Goal: Task Accomplishment & Management: Manage account settings

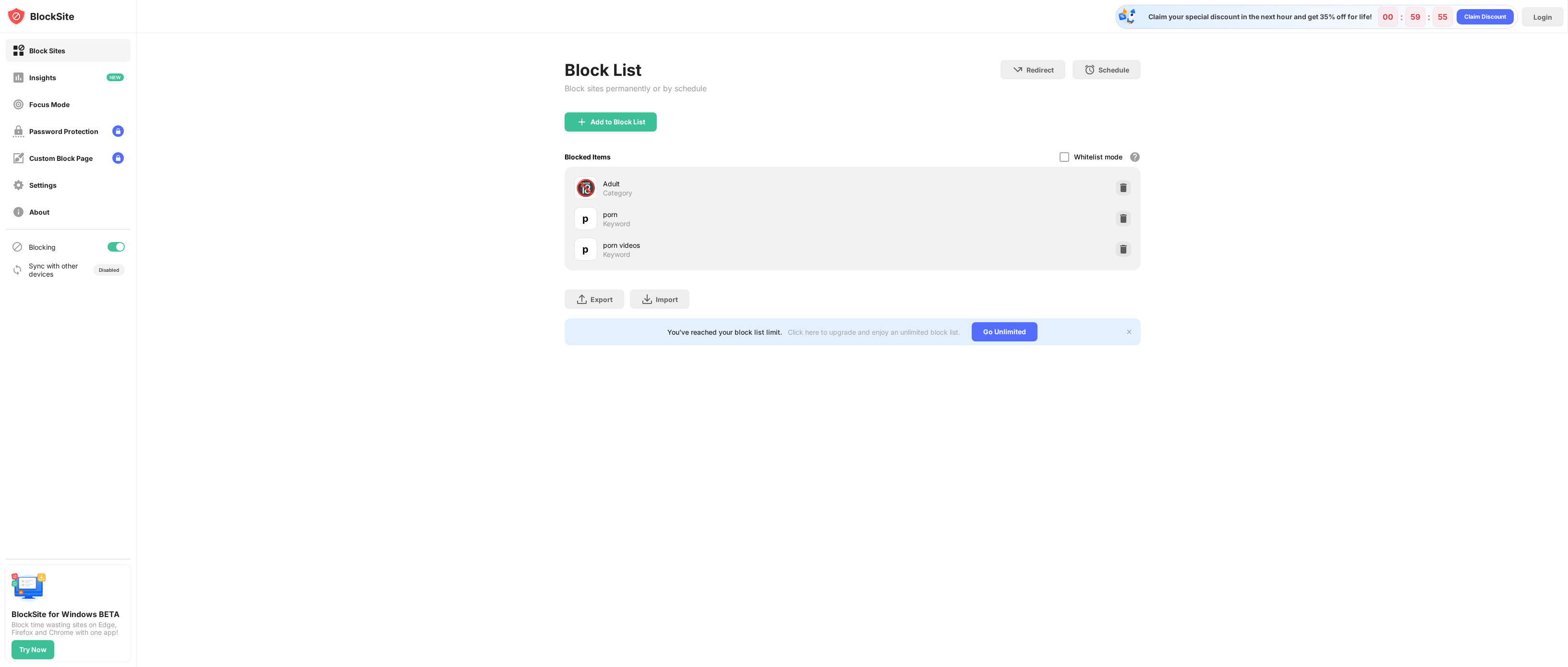
click at [854, 438] on div "Claim your special discount in the next hour and get 35% off for life! 00 : 59 …" at bounding box center [852, 334] width 1431 height 667
click at [63, 48] on div "Block Sites" at bounding box center [47, 51] width 36 height 8
click at [625, 117] on div "Add to Block List" at bounding box center [611, 122] width 92 height 19
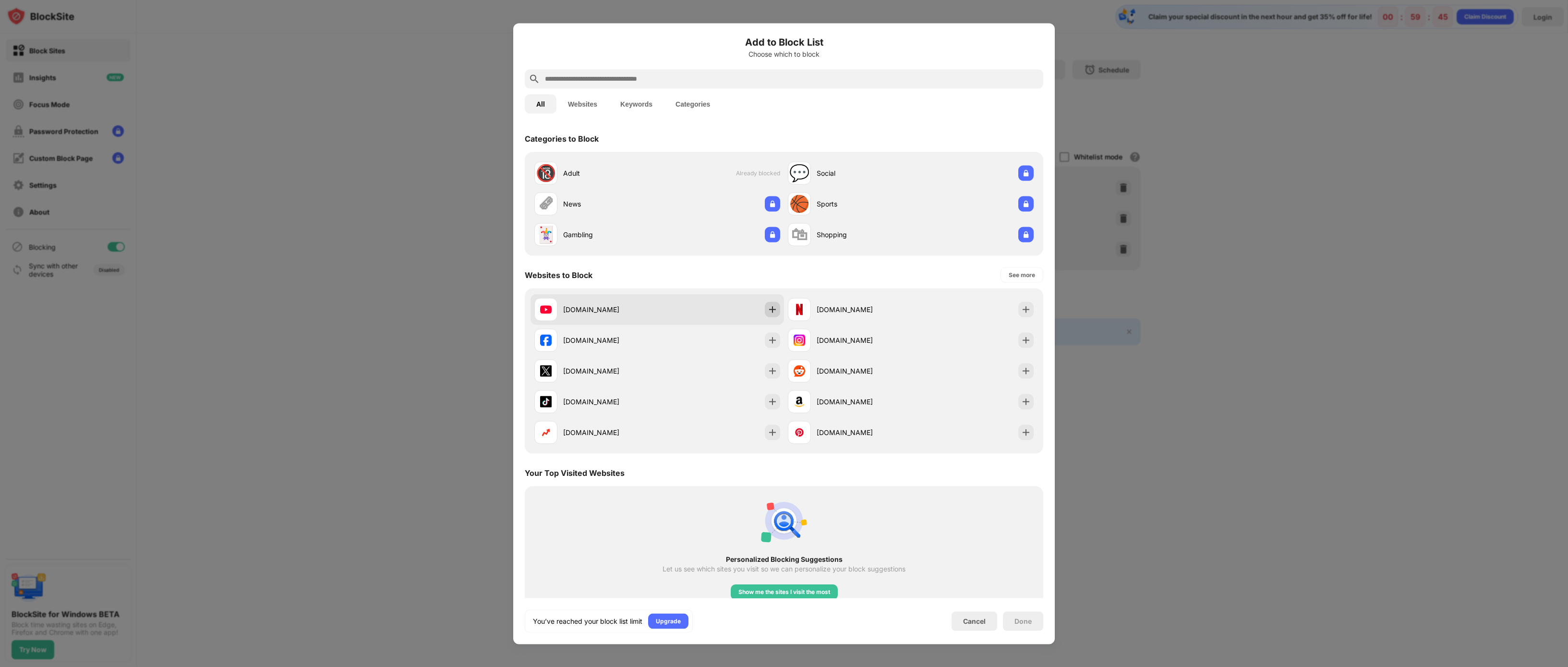
click at [770, 310] on img at bounding box center [772, 309] width 10 height 10
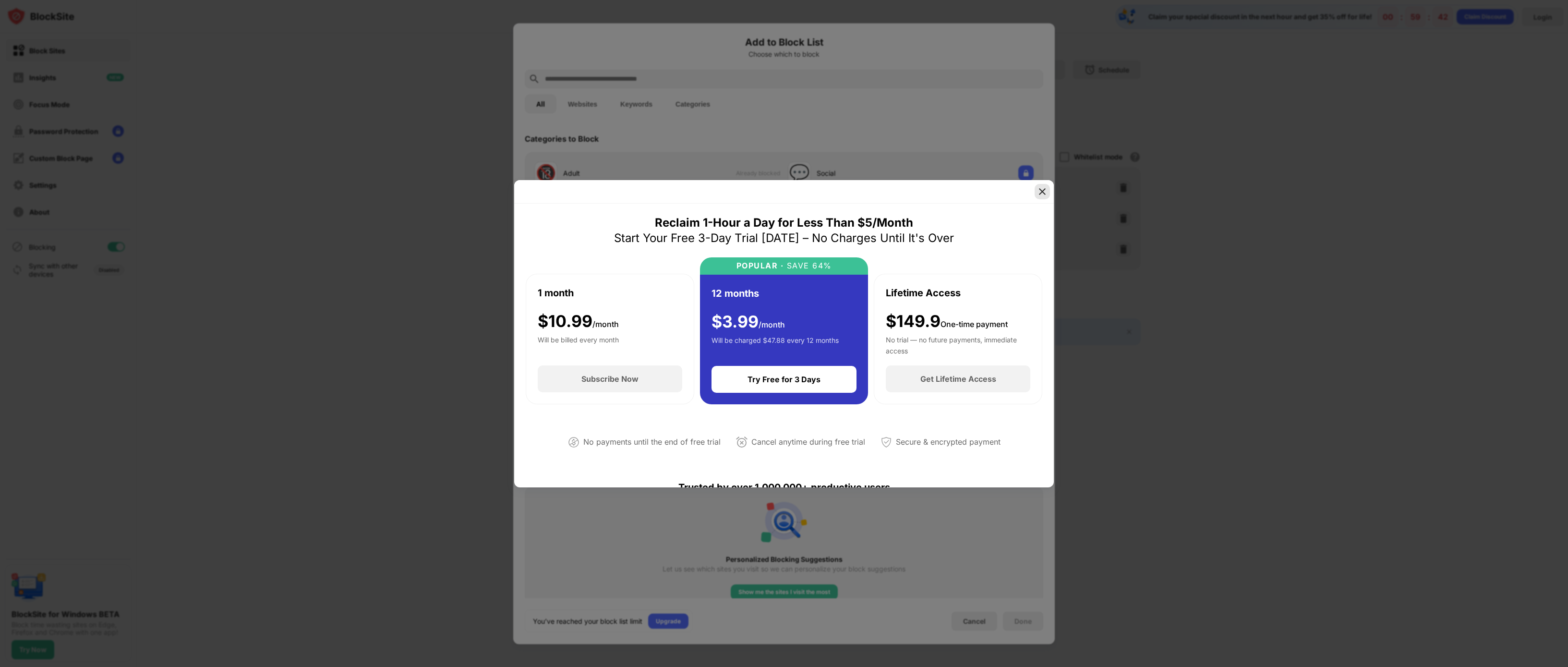
click at [1039, 191] on img at bounding box center [1042, 192] width 10 height 10
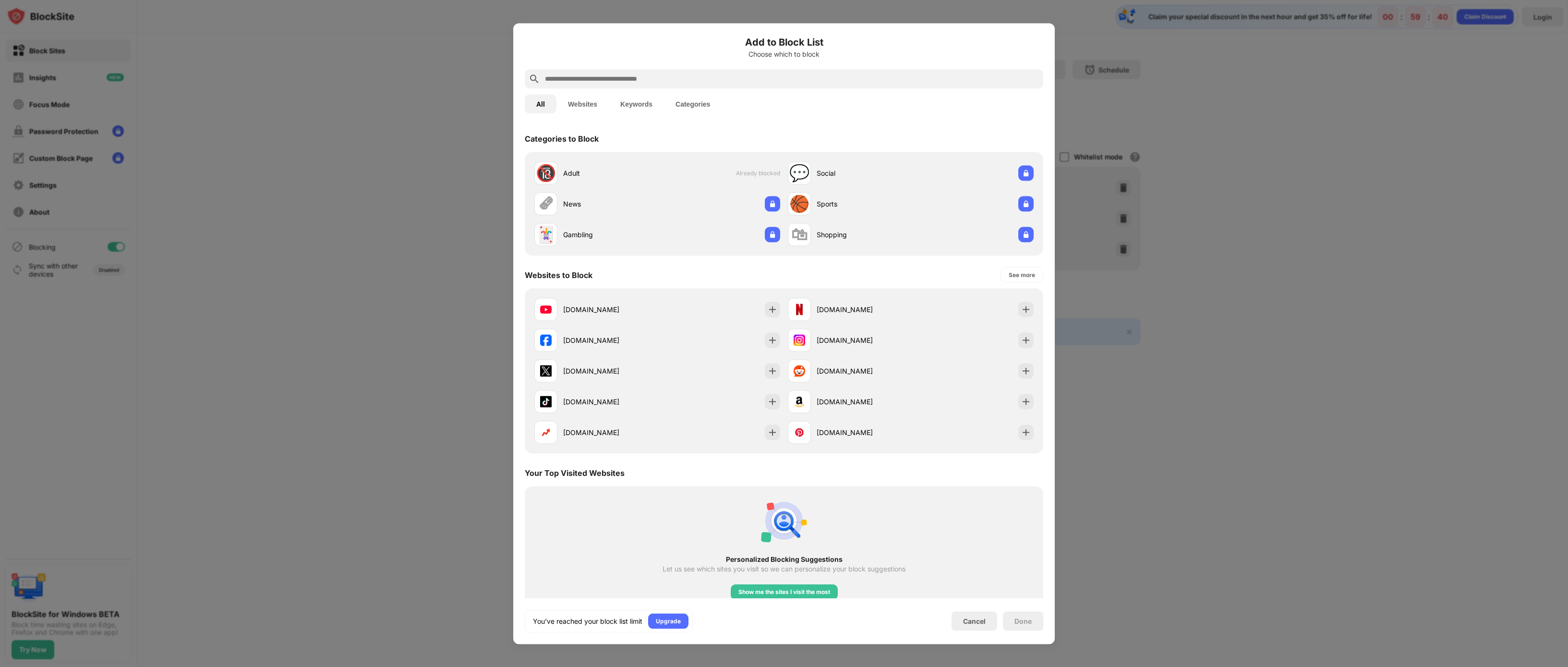
click at [1254, 291] on div at bounding box center [784, 334] width 1568 height 667
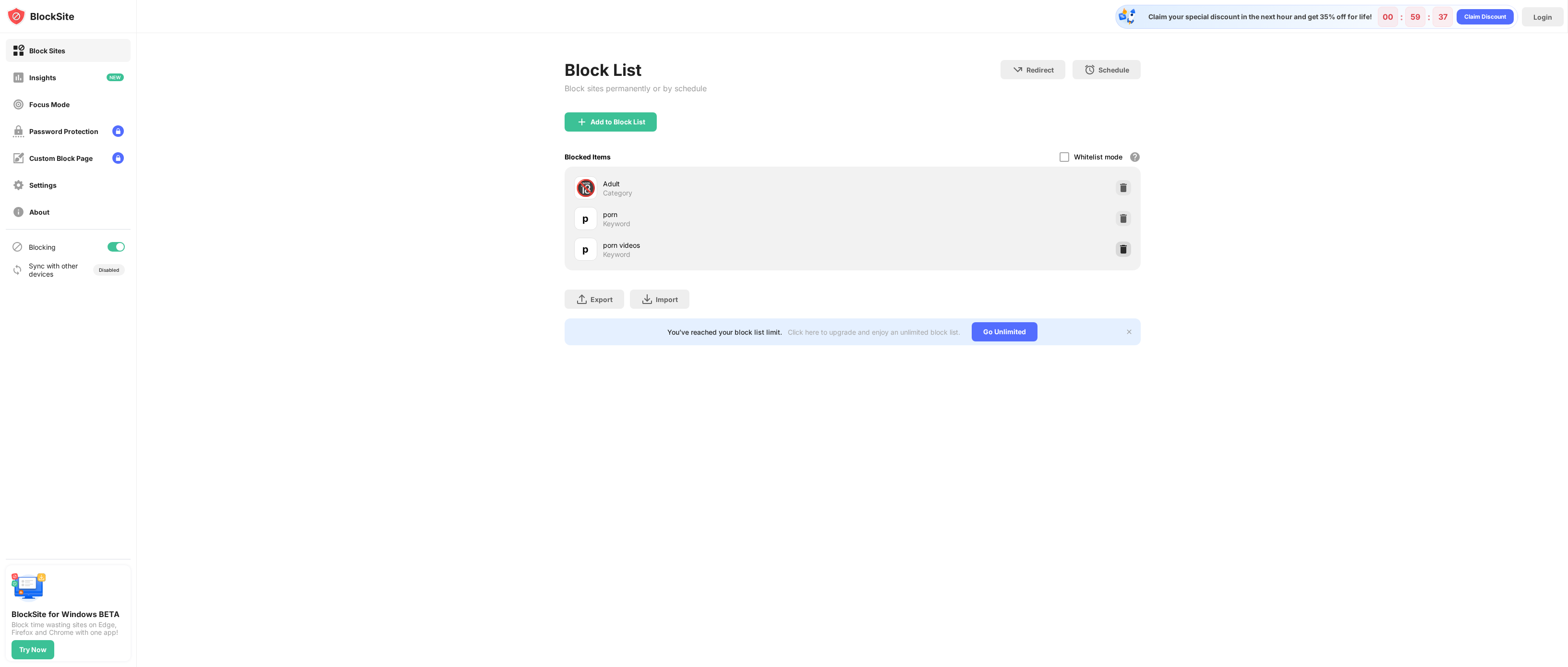
click at [1130, 253] on div at bounding box center [1123, 249] width 15 height 15
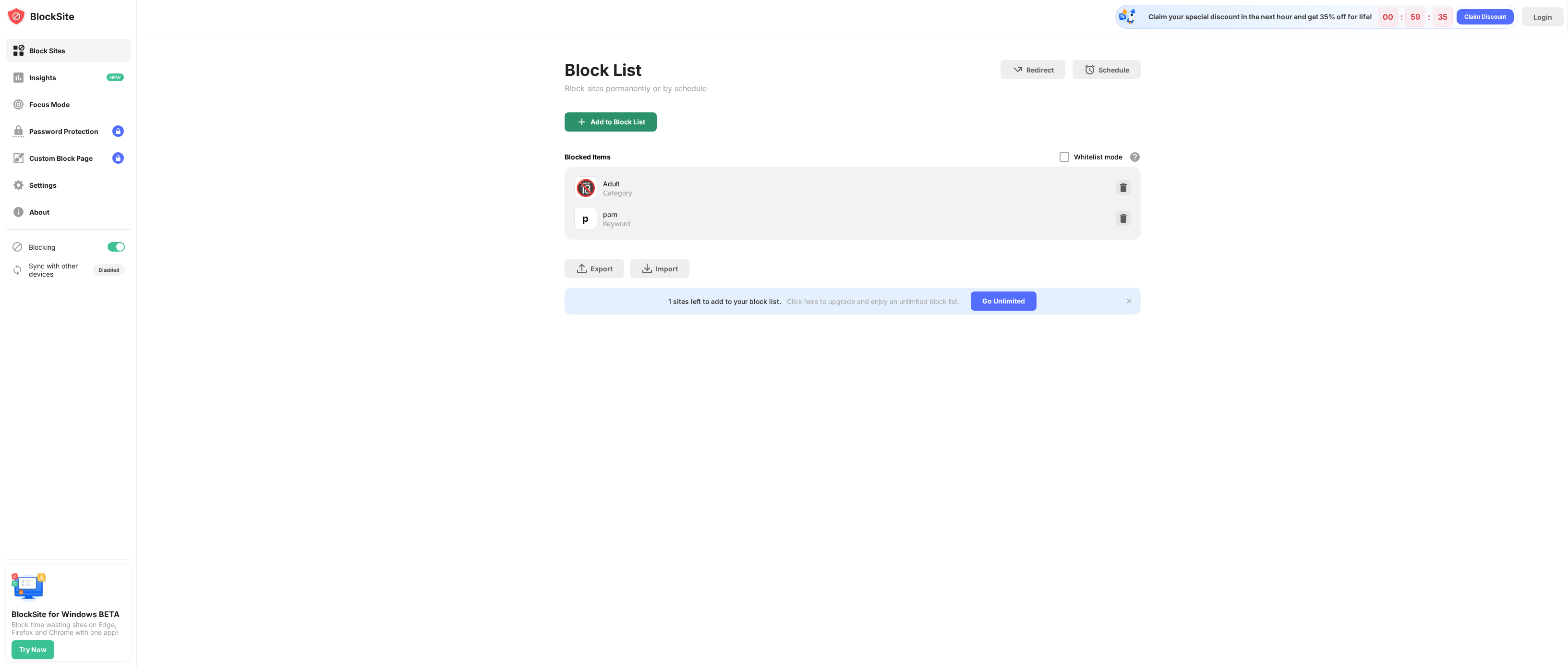
click at [651, 120] on div "Add to Block List" at bounding box center [611, 122] width 92 height 19
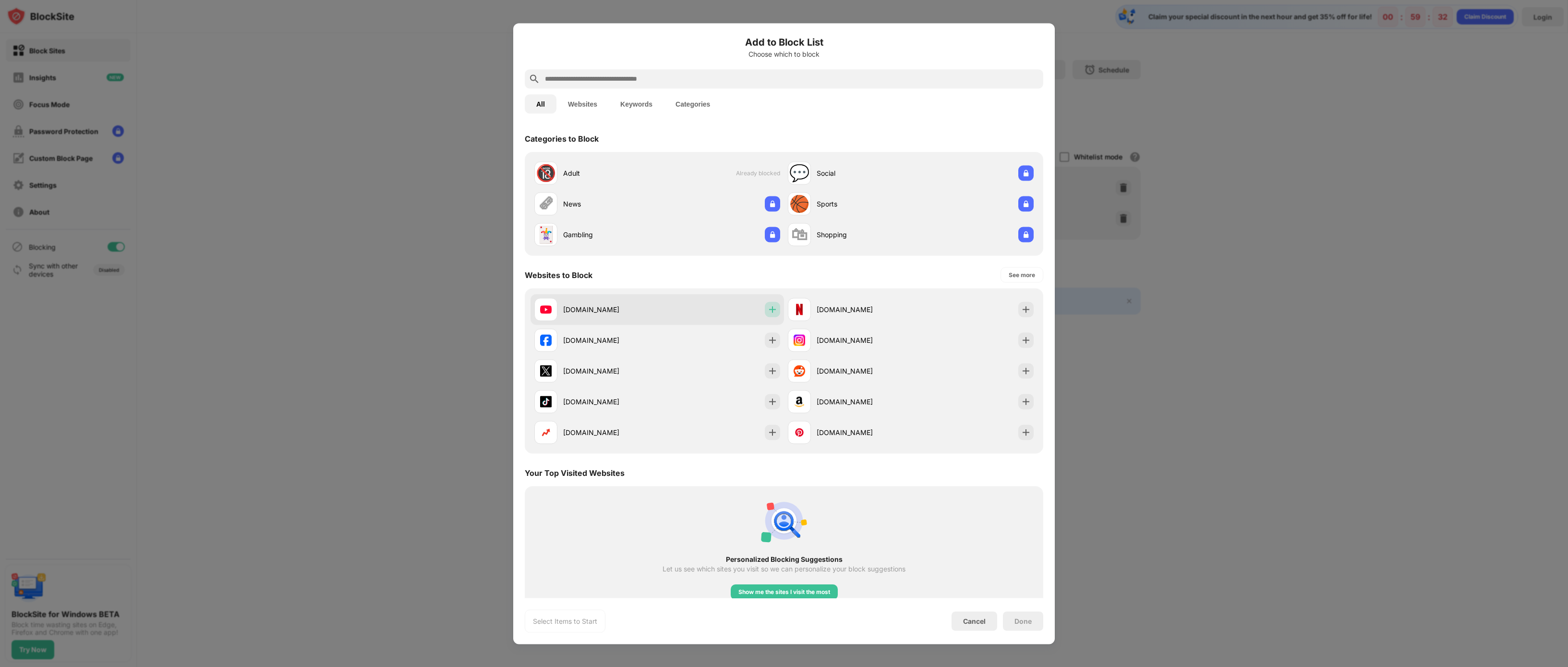
click at [771, 312] on img at bounding box center [772, 309] width 10 height 10
click at [1031, 620] on div "Done" at bounding box center [1023, 621] width 17 height 8
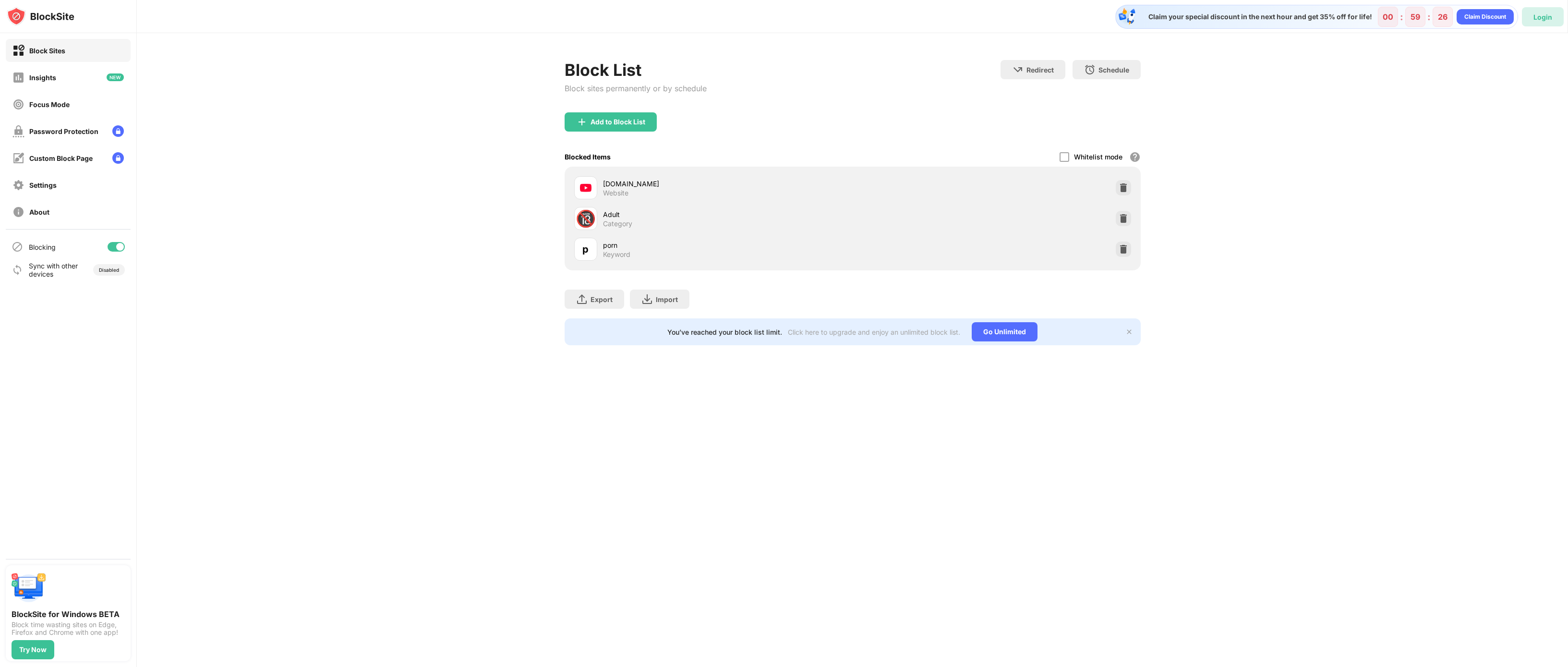
click at [1551, 15] on div "Login" at bounding box center [1542, 16] width 19 height 8
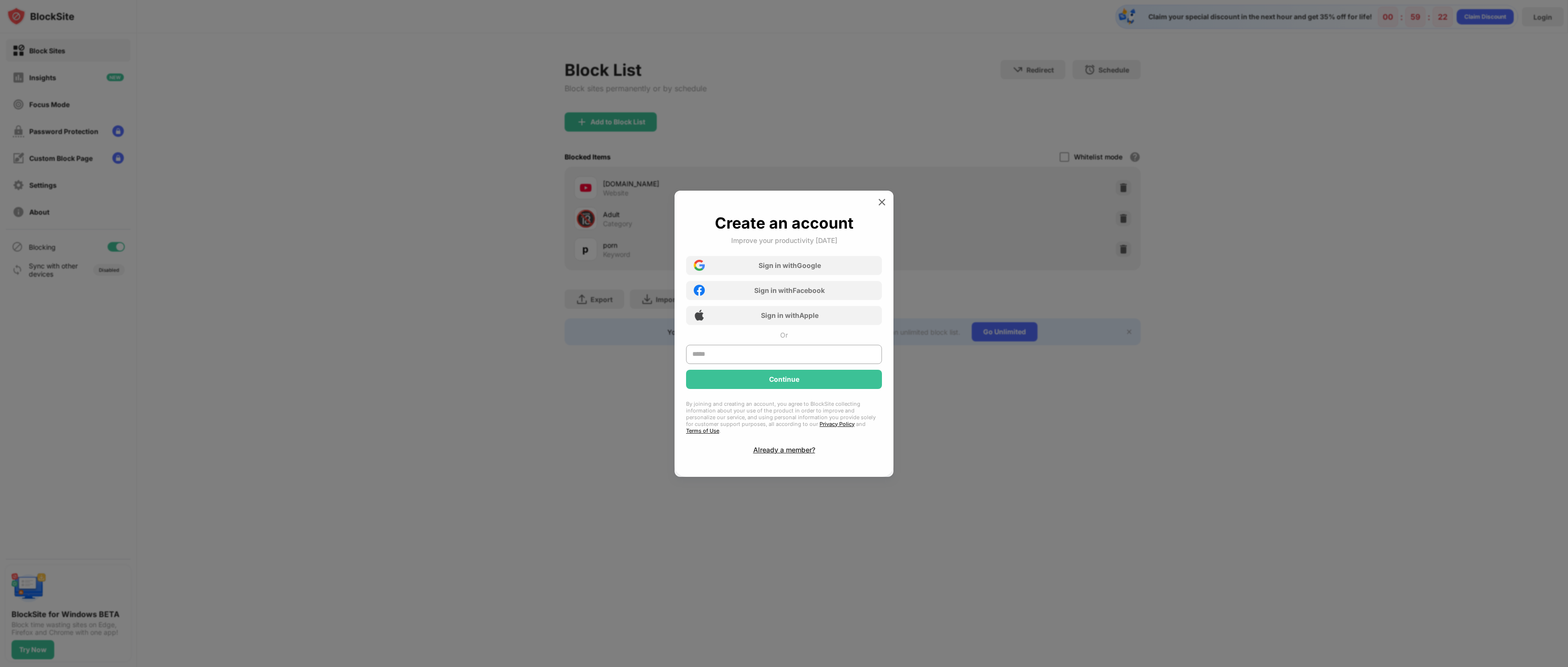
click at [541, 403] on div at bounding box center [784, 334] width 1568 height 667
